Goal: Check status: Check status

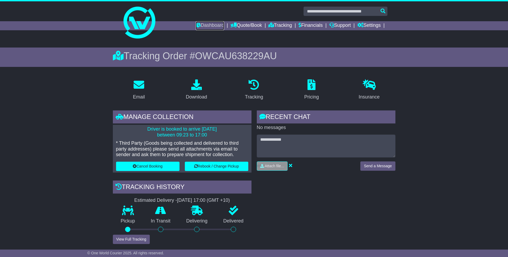
click at [206, 26] on link "Dashboard" at bounding box center [210, 25] width 28 height 9
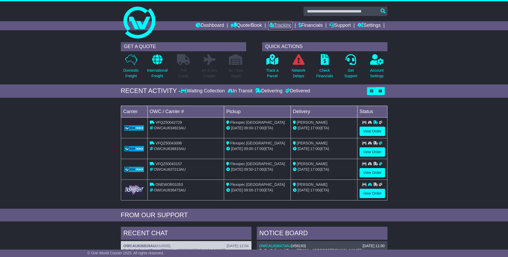
click at [285, 27] on link "Tracking" at bounding box center [280, 25] width 23 height 9
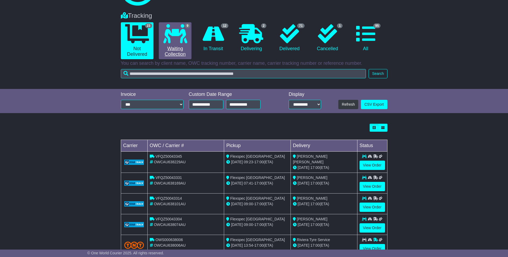
scroll to position [15, 0]
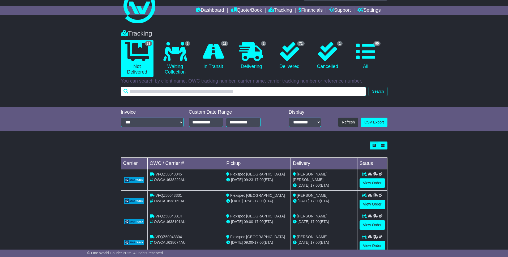
click at [145, 93] on input "text" at bounding box center [244, 91] width 246 height 9
type input "****"
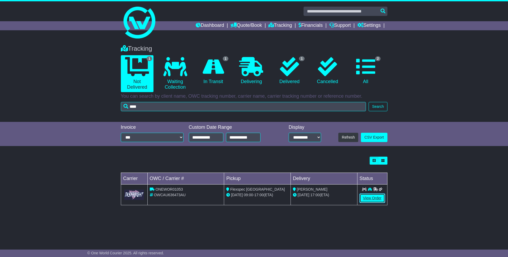
click at [377, 197] on link "View Order" at bounding box center [373, 198] width 26 height 9
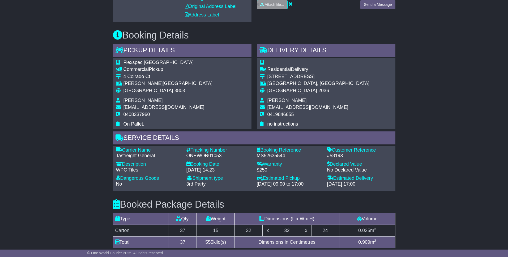
scroll to position [243, 0]
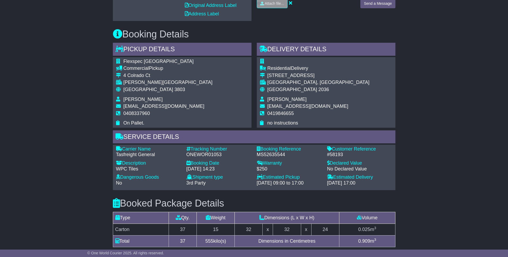
click at [97, 168] on div "Email Download Tracking Pricing Insurance" at bounding box center [254, 115] width 508 height 532
drag, startPoint x: 187, startPoint y: 154, endPoint x: 222, endPoint y: 155, distance: 35.9
click at [222, 155] on div "ONEWOR01053" at bounding box center [219, 155] width 65 height 6
drag, startPoint x: 186, startPoint y: 155, endPoint x: 221, endPoint y: 157, distance: 35.1
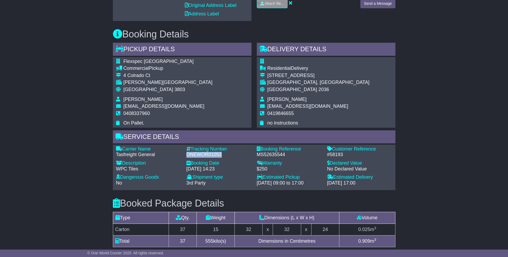
click at [221, 157] on div "ONEWOR01053" at bounding box center [219, 155] width 65 height 6
